Goal: Navigation & Orientation: Find specific page/section

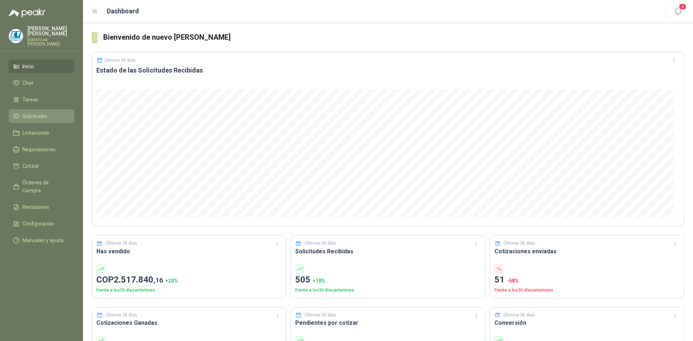
click at [33, 118] on span "Solicitudes" at bounding box center [34, 116] width 25 height 8
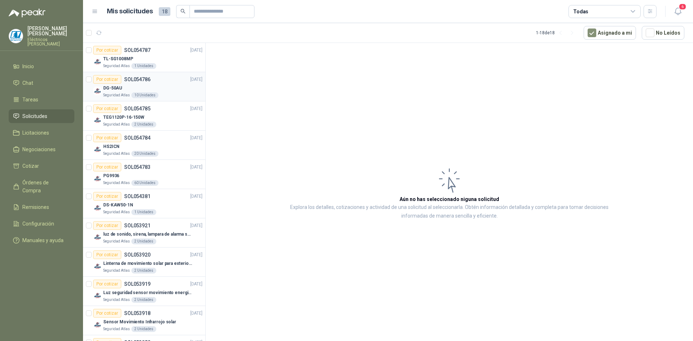
click at [151, 87] on div "DG-50AU" at bounding box center [152, 88] width 99 height 9
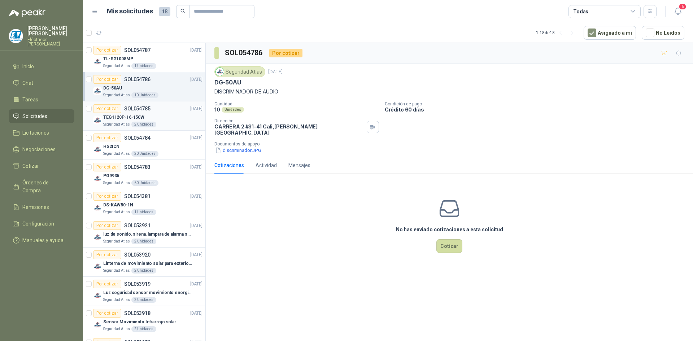
click at [162, 118] on div "TEG1120P-16-150W" at bounding box center [152, 117] width 99 height 9
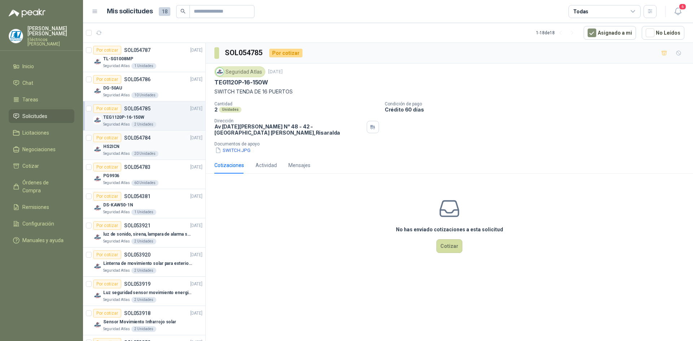
click at [157, 146] on div "HS2ICN" at bounding box center [152, 146] width 99 height 9
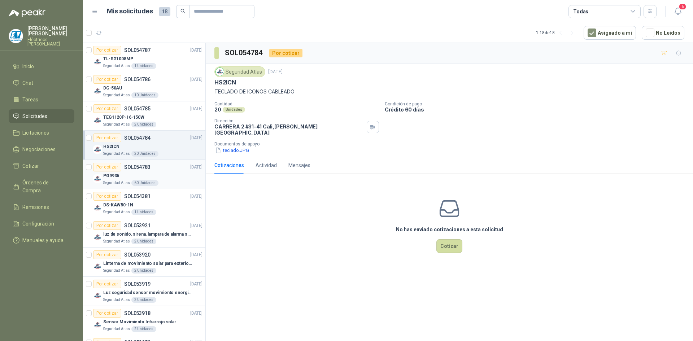
click at [162, 171] on div "Por cotizar SOL054783 [DATE]" at bounding box center [147, 167] width 109 height 9
